Goal: Transaction & Acquisition: Book appointment/travel/reservation

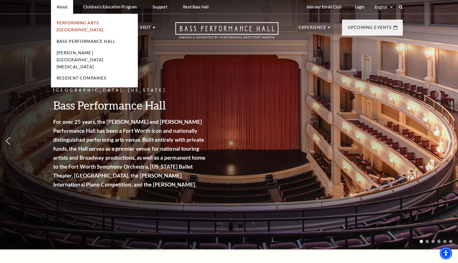
click at [69, 22] on link "Performing Arts [GEOGRAPHIC_DATA]" at bounding box center [80, 26] width 47 height 12
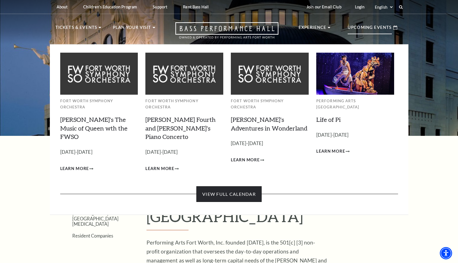
click at [231, 186] on link "View Full Calendar" at bounding box center [228, 194] width 65 height 16
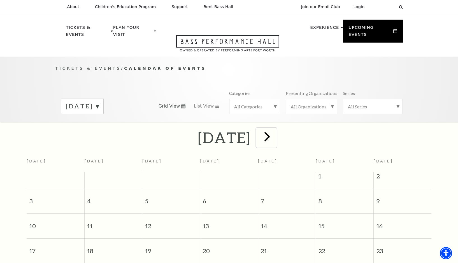
click at [275, 133] on span "next" at bounding box center [267, 136] width 16 height 16
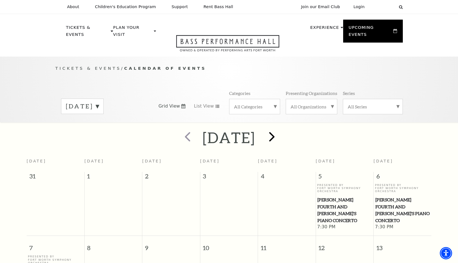
scroll to position [50, 0]
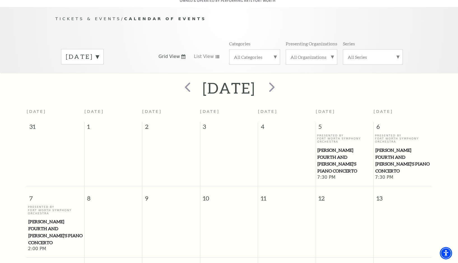
click at [104, 49] on div "September 2025" at bounding box center [82, 56] width 43 height 15
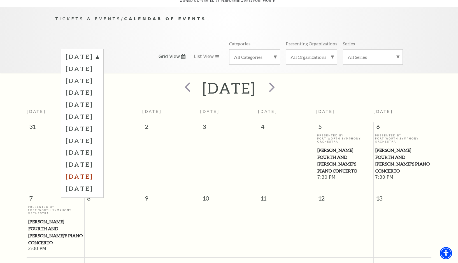
click at [85, 170] on label "June 2026" at bounding box center [82, 176] width 33 height 12
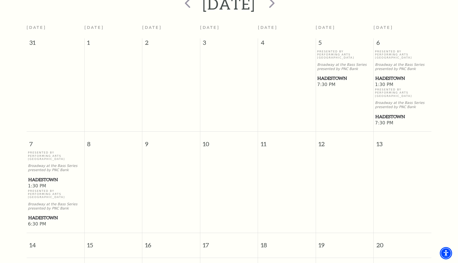
scroll to position [273, 0]
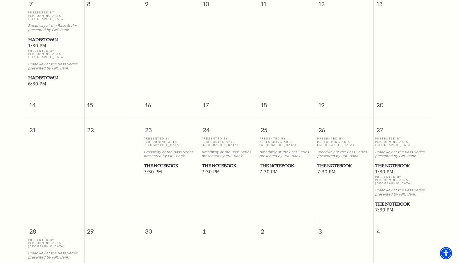
click at [168, 162] on span "The Notebook" at bounding box center [171, 165] width 54 height 7
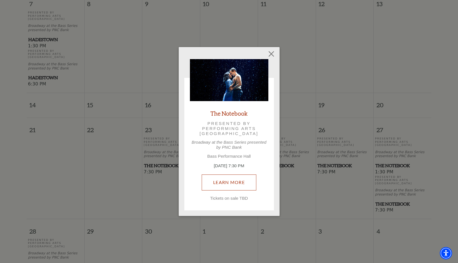
click at [245, 183] on link "Learn More" at bounding box center [229, 182] width 55 height 16
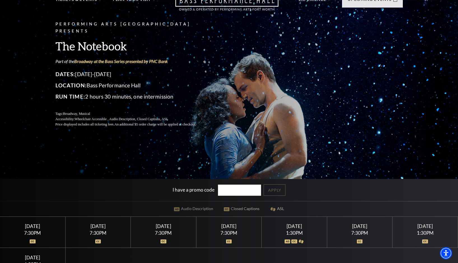
scroll to position [56, 0]
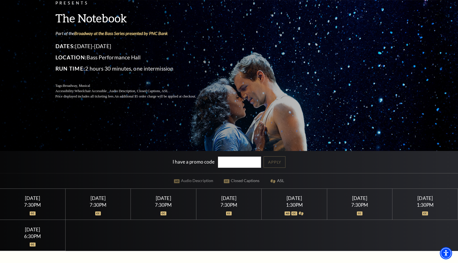
click at [34, 206] on div "7:30PM" at bounding box center [33, 204] width 52 height 5
click at [33, 214] on img at bounding box center [33, 213] width 6 height 4
click at [35, 201] on div "[DATE]" at bounding box center [33, 198] width 52 height 6
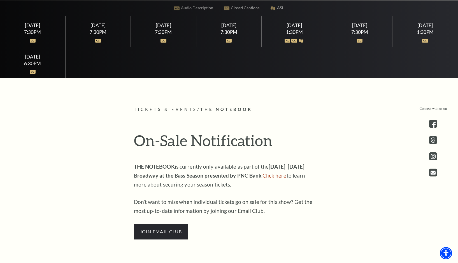
scroll to position [252, 0]
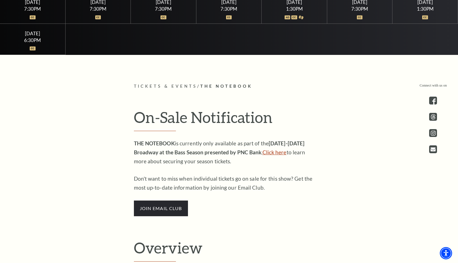
click at [276, 154] on link "Click here" at bounding box center [274, 152] width 24 height 6
